Goal: Transaction & Acquisition: Purchase product/service

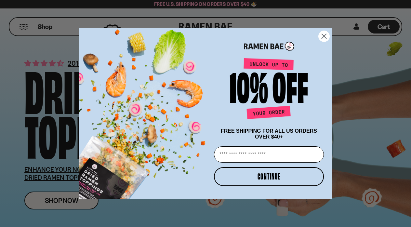
click at [324, 33] on circle "Close dialog" at bounding box center [323, 36] width 11 height 11
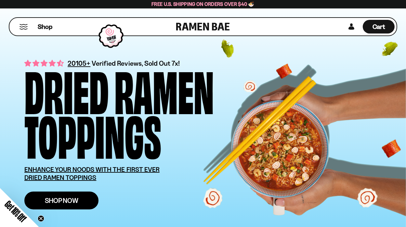
click at [60, 201] on span "Shop Now" at bounding box center [61, 200] width 33 height 7
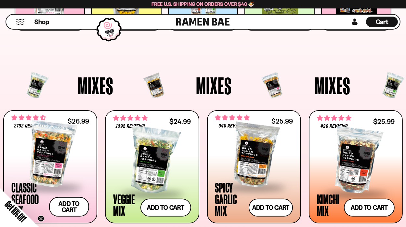
scroll to position [164, 0]
